Goal: Transaction & Acquisition: Download file/media

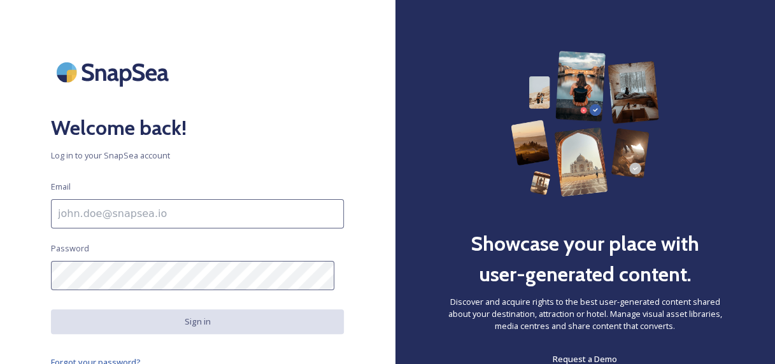
type input "[PERSON_NAME][EMAIL_ADDRESS][PERSON_NAME][DOMAIN_NAME]"
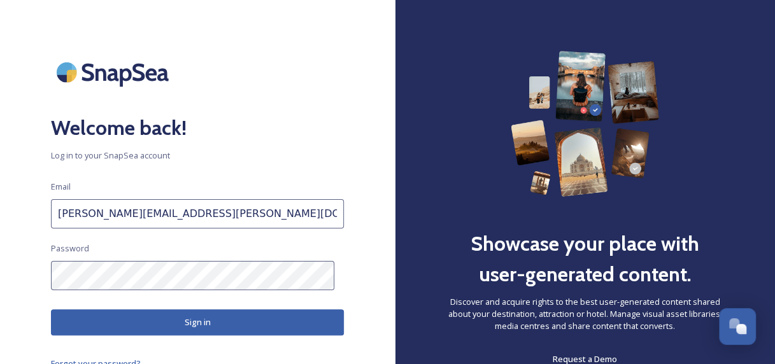
click at [175, 315] on button "Sign in" at bounding box center [197, 323] width 293 height 26
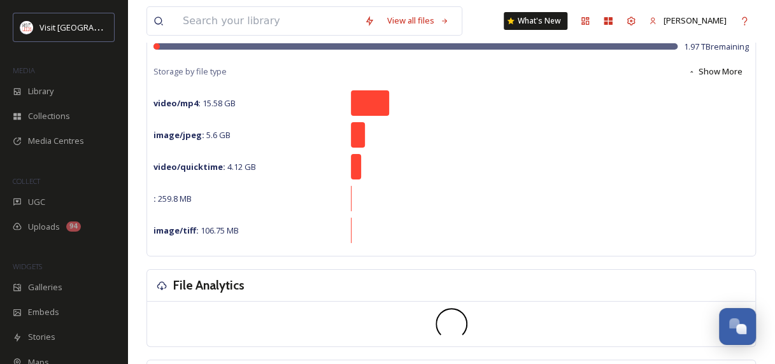
scroll to position [132, 0]
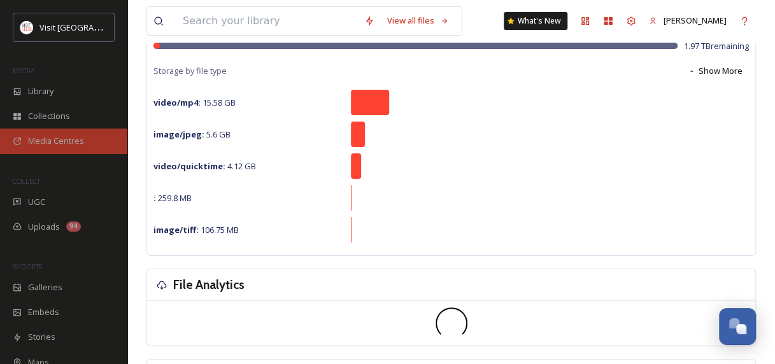
click at [57, 146] on span "Media Centres" at bounding box center [56, 141] width 56 height 12
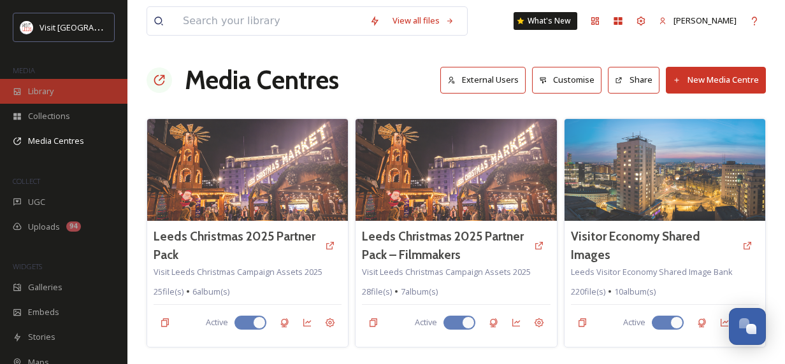
click at [43, 88] on span "Library" at bounding box center [40, 91] width 25 height 12
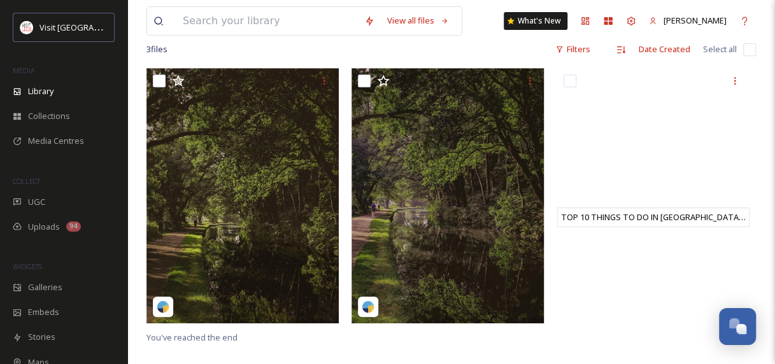
scroll to position [250, 0]
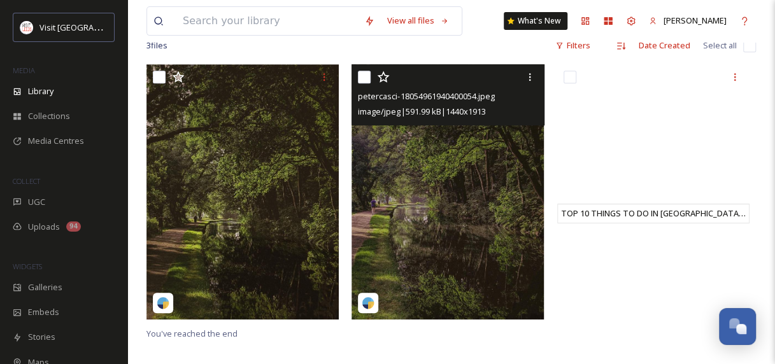
drag, startPoint x: 513, startPoint y: 159, endPoint x: 487, endPoint y: 61, distance: 101.7
click at [487, 58] on div "3 file s Filters Date Created Select all" at bounding box center [451, 45] width 610 height 25
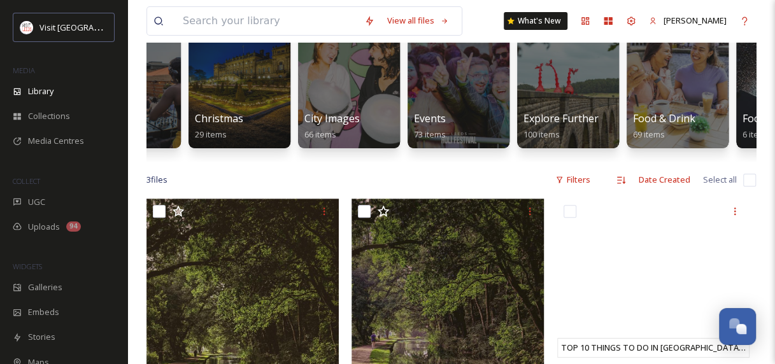
scroll to position [115, 0]
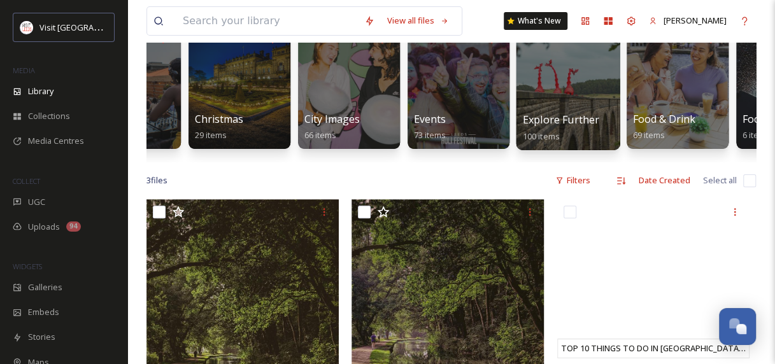
click at [573, 102] on div at bounding box center [568, 85] width 104 height 130
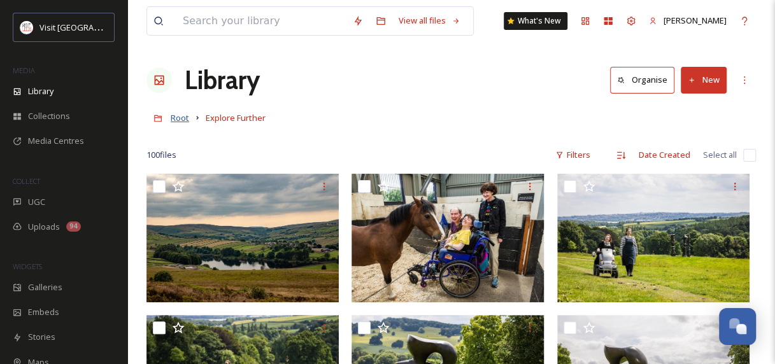
click at [186, 115] on span "Root" at bounding box center [180, 117] width 18 height 11
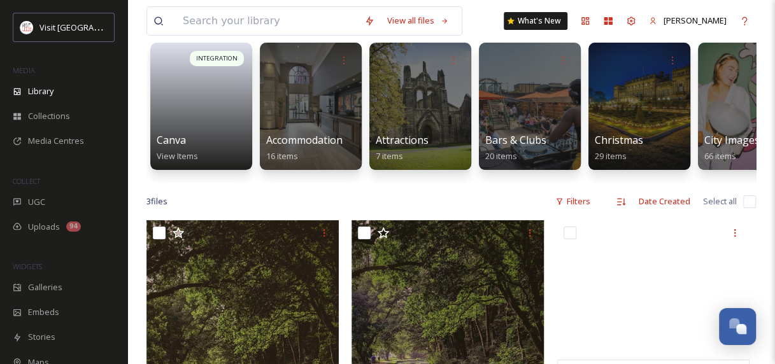
scroll to position [94, 0]
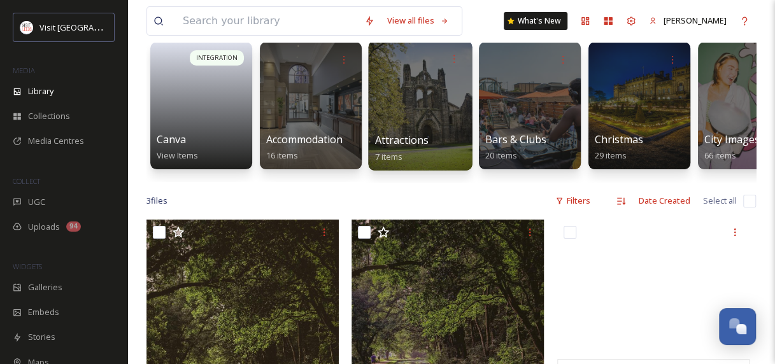
click at [406, 102] on div at bounding box center [420, 106] width 104 height 130
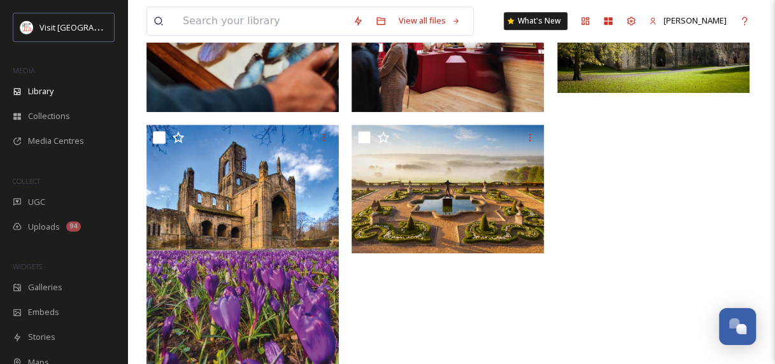
scroll to position [373, 0]
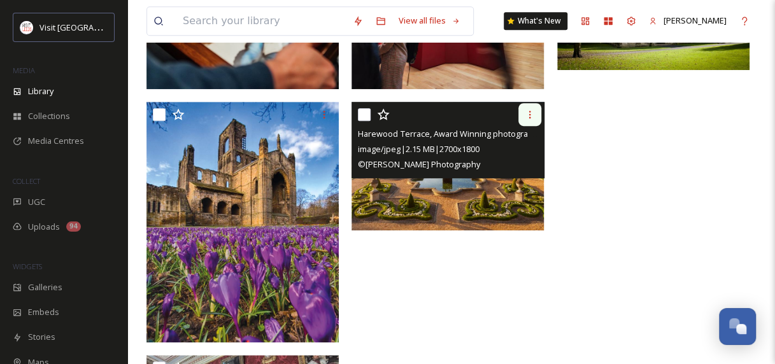
click at [530, 104] on div at bounding box center [529, 114] width 23 height 23
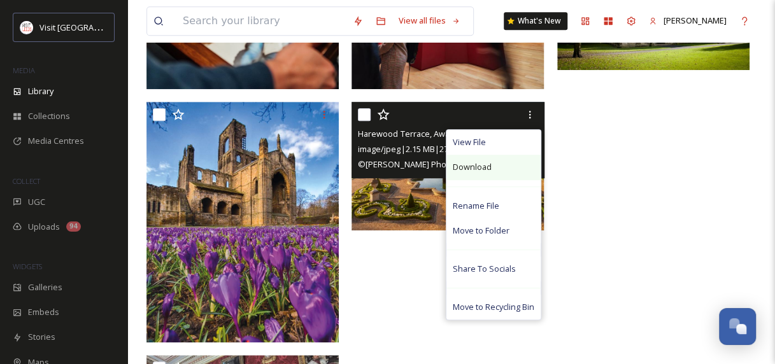
click at [473, 173] on div "Download" at bounding box center [493, 167] width 94 height 25
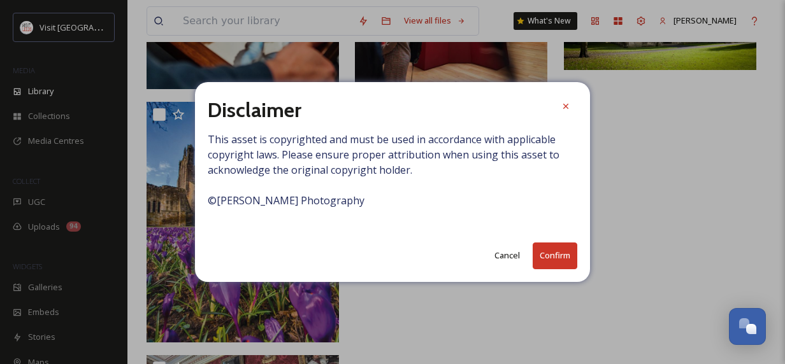
click at [553, 264] on button "Confirm" at bounding box center [554, 256] width 45 height 26
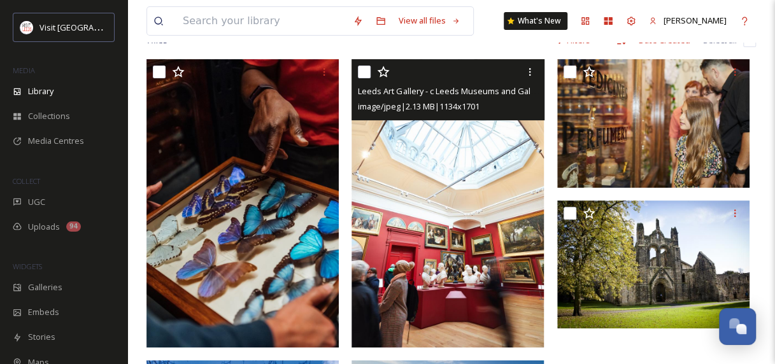
scroll to position [0, 0]
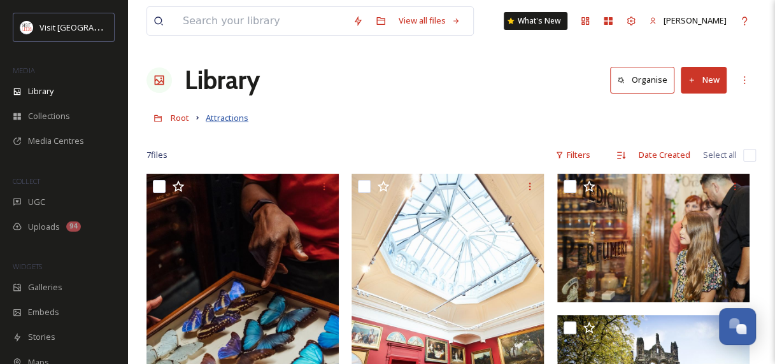
click at [218, 116] on span "Attractions" at bounding box center [227, 117] width 43 height 11
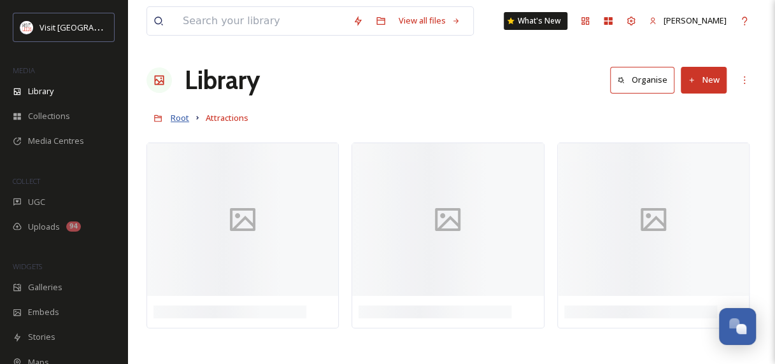
click at [183, 116] on span "Root" at bounding box center [180, 117] width 18 height 11
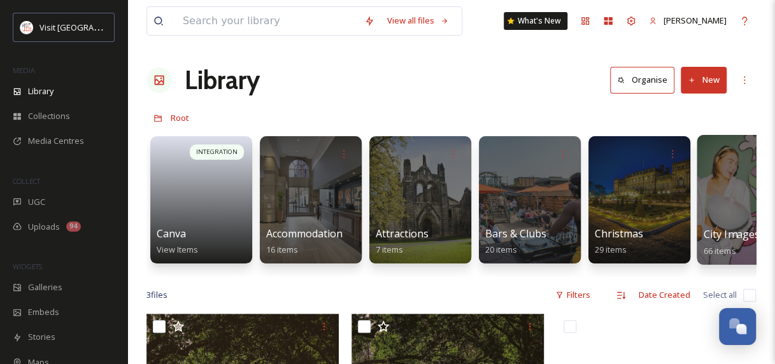
click at [746, 192] on div at bounding box center [749, 200] width 104 height 130
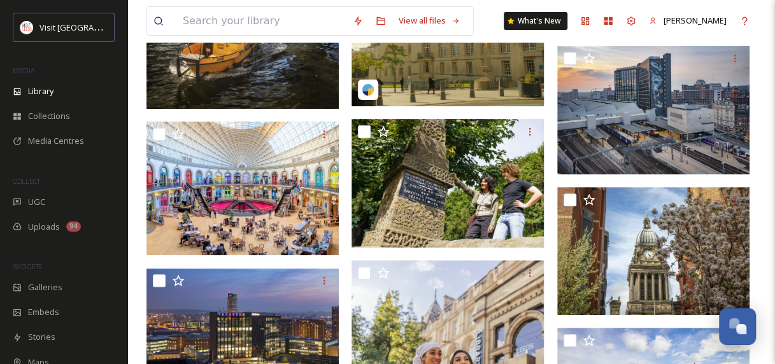
scroll to position [2457, 0]
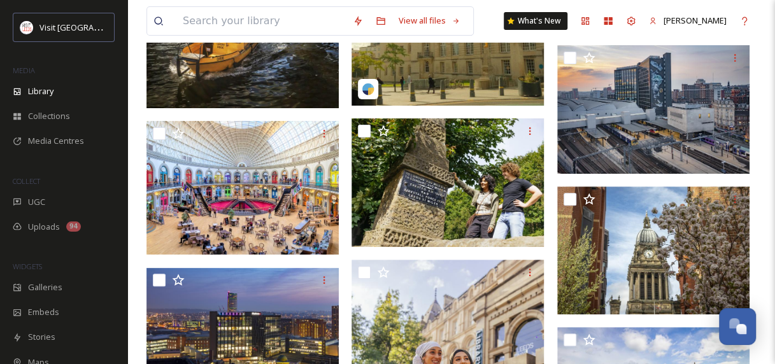
drag, startPoint x: 760, startPoint y: 176, endPoint x: 345, endPoint y: 160, distance: 414.9
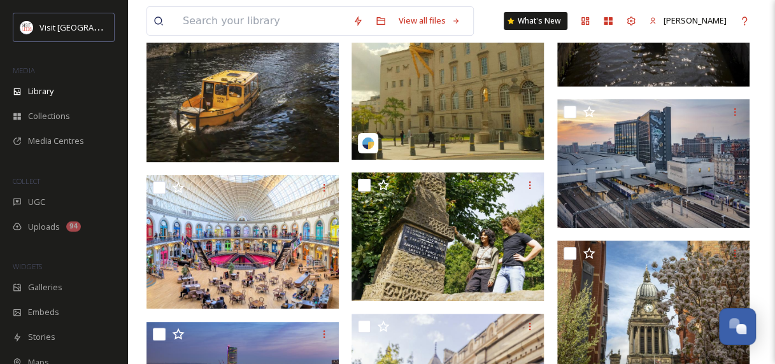
scroll to position [2404, 0]
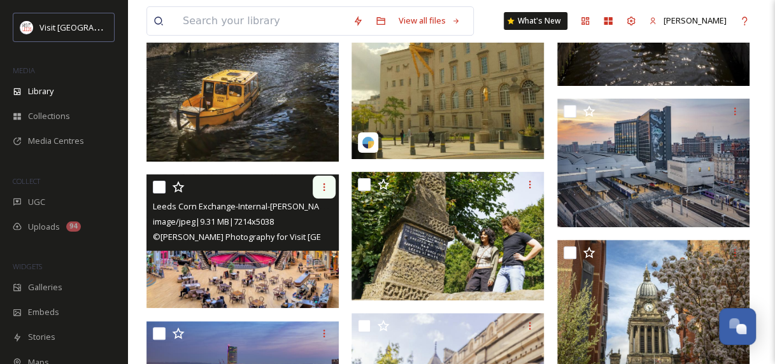
click at [325, 183] on icon at bounding box center [324, 187] width 10 height 10
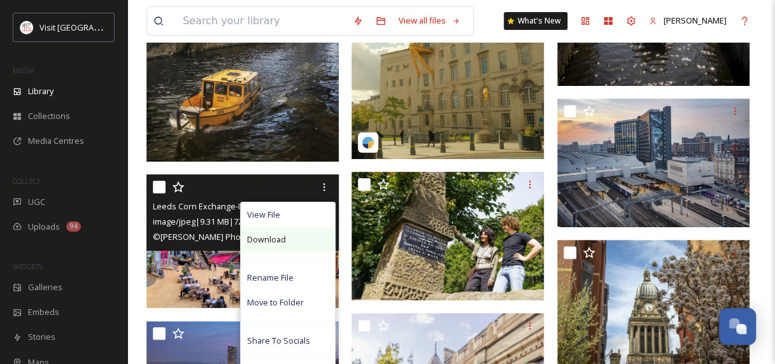
click at [265, 241] on span "Download" at bounding box center [266, 240] width 39 height 12
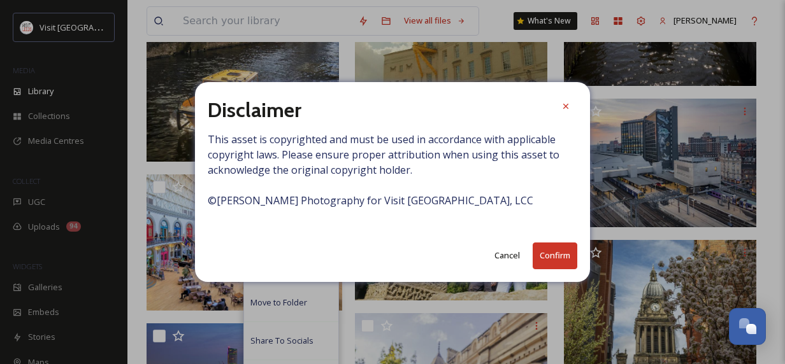
click at [543, 253] on button "Confirm" at bounding box center [554, 256] width 45 height 26
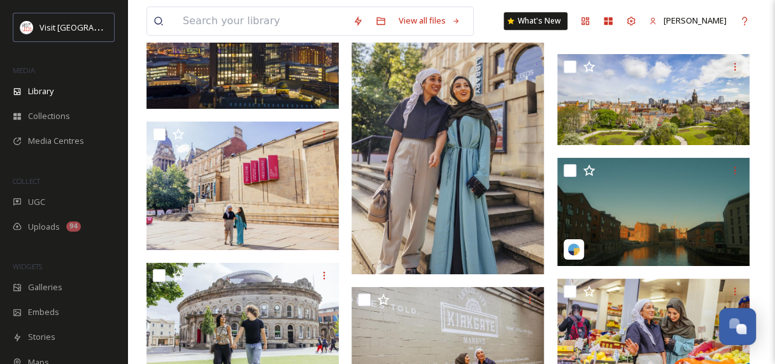
scroll to position [2731, 0]
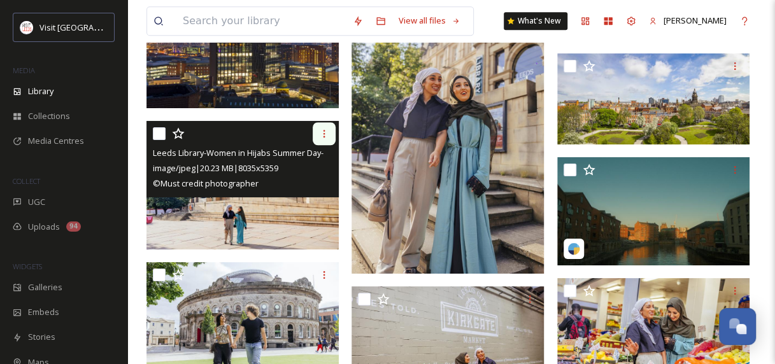
click at [327, 134] on icon at bounding box center [324, 134] width 10 height 10
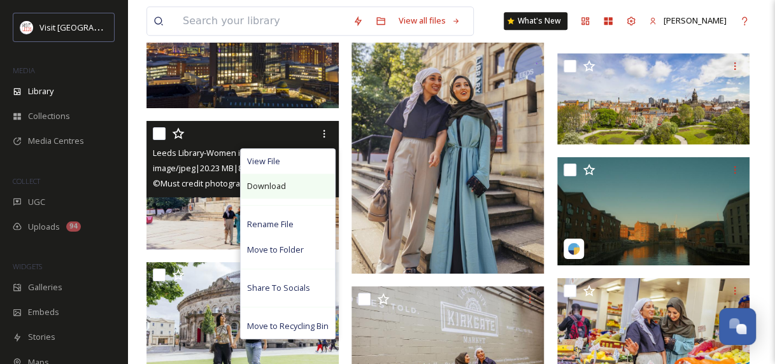
click at [282, 185] on span "Download" at bounding box center [266, 186] width 39 height 12
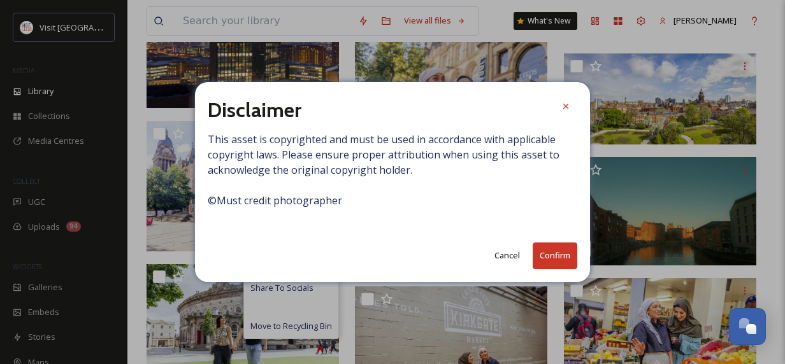
click at [540, 250] on button "Confirm" at bounding box center [554, 256] width 45 height 26
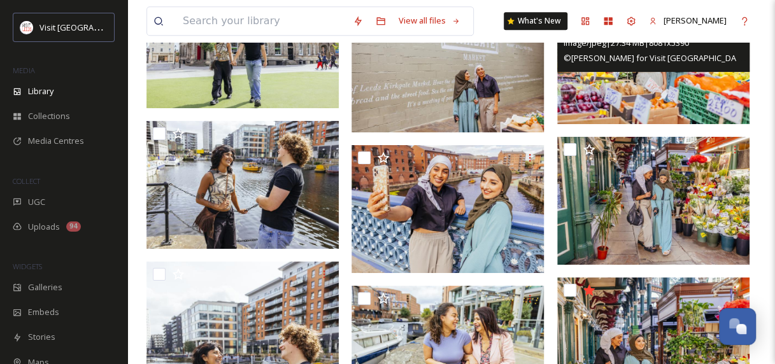
scroll to position [3013, 0]
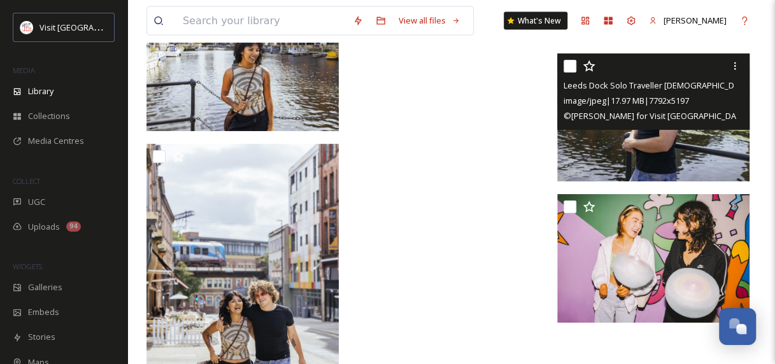
scroll to position [3716, 0]
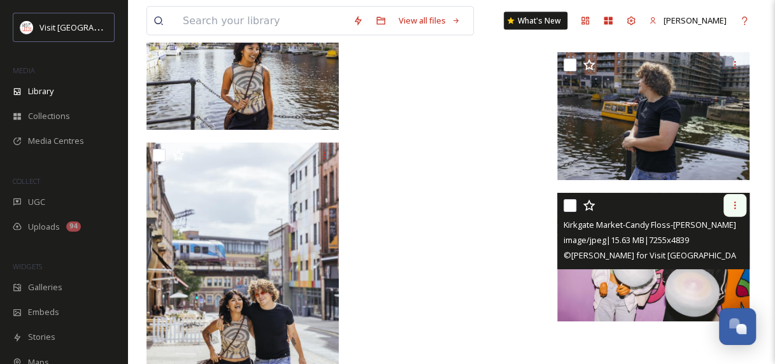
click at [735, 204] on icon at bounding box center [735, 206] width 10 height 10
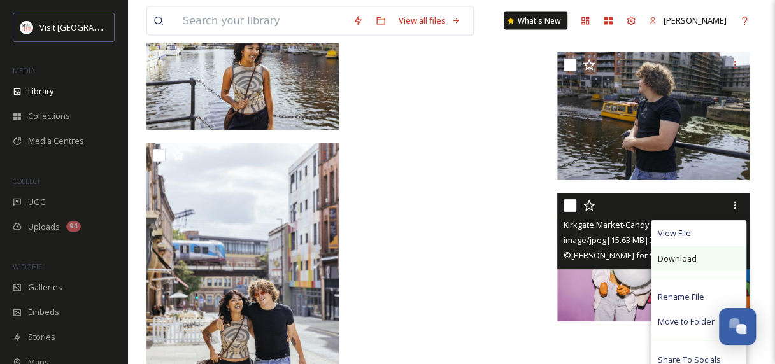
click at [689, 259] on span "Download" at bounding box center [677, 259] width 39 height 12
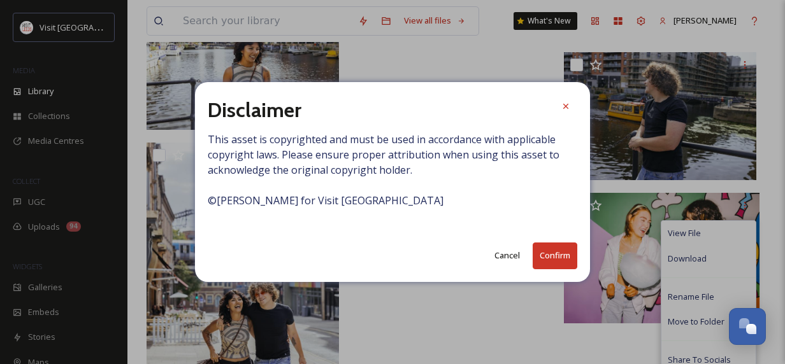
click at [542, 250] on button "Confirm" at bounding box center [554, 256] width 45 height 26
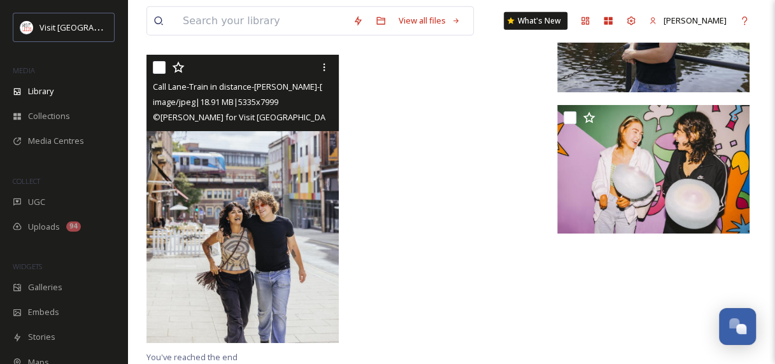
click at [324, 259] on img at bounding box center [242, 199] width 192 height 289
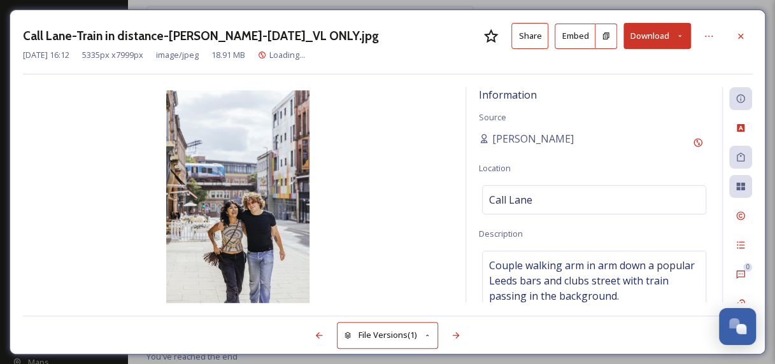
scroll to position [3695, 0]
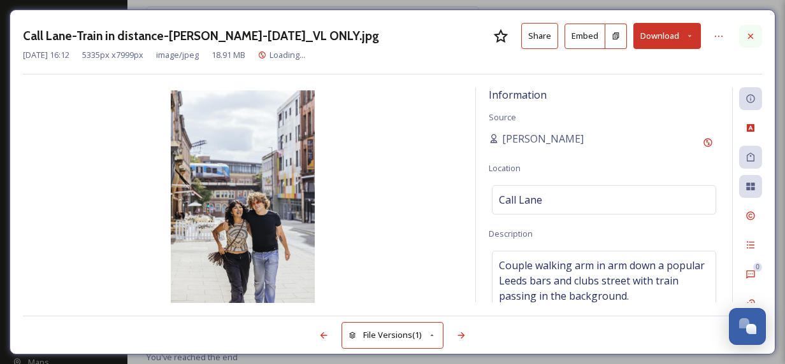
click at [752, 39] on icon at bounding box center [750, 36] width 10 height 10
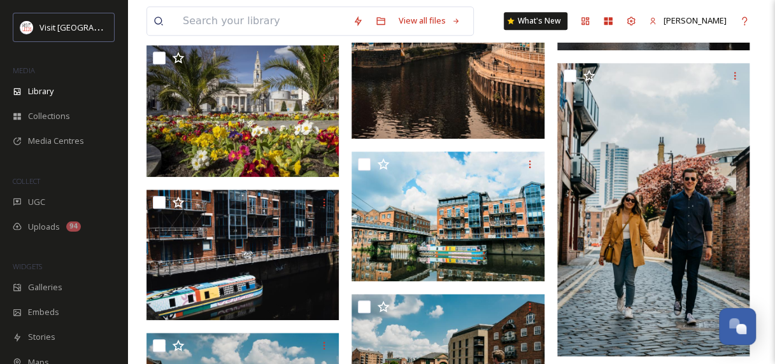
scroll to position [401, 0]
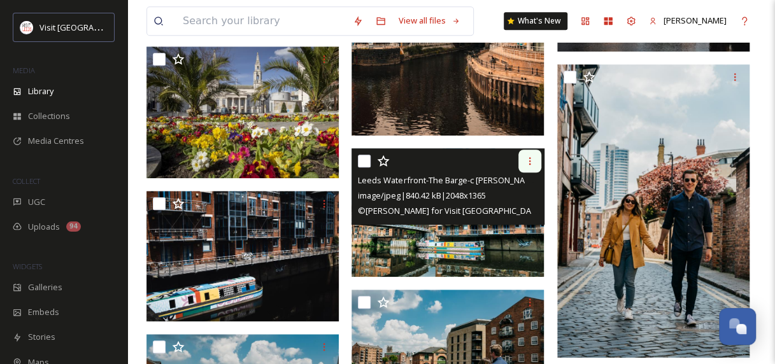
click at [522, 162] on div at bounding box center [529, 161] width 23 height 23
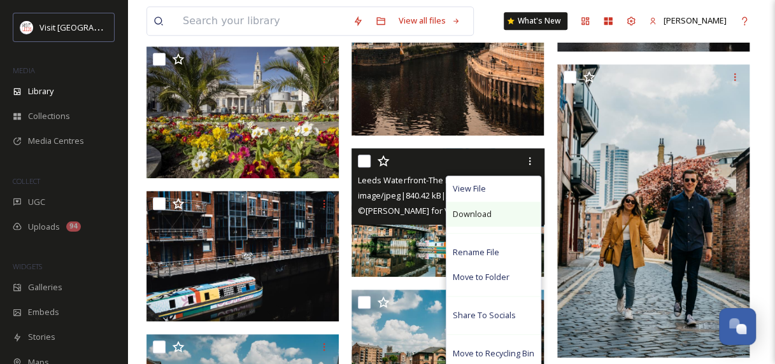
click at [475, 215] on span "Download" at bounding box center [472, 214] width 39 height 12
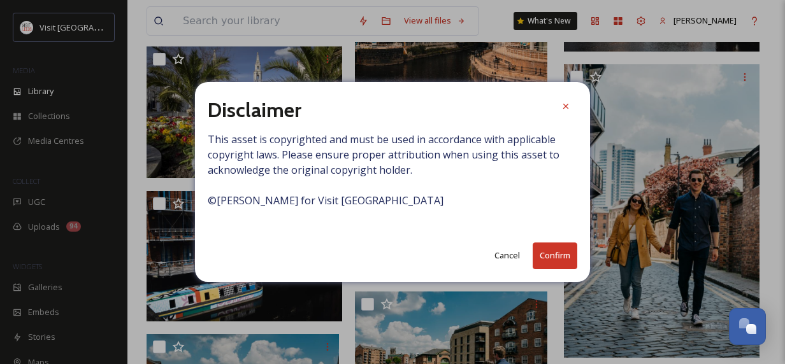
click at [544, 259] on button "Confirm" at bounding box center [554, 256] width 45 height 26
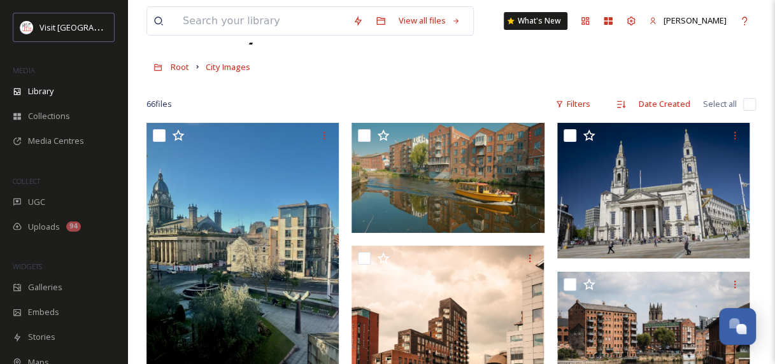
scroll to position [0, 0]
